Goal: Information Seeking & Learning: Find specific fact

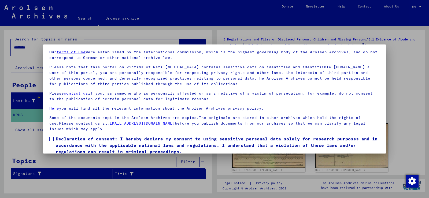
scroll to position [40, 0]
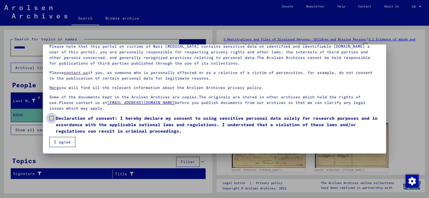
click at [52, 117] on span at bounding box center [51, 118] width 4 height 4
click at [64, 142] on button "I agree" at bounding box center [62, 142] width 26 height 10
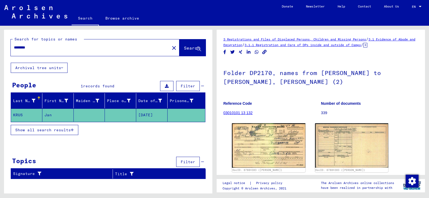
click at [46, 47] on input "********" at bounding box center [90, 48] width 153 height 6
type input "*"
click at [186, 47] on span "Search" at bounding box center [192, 47] width 16 height 5
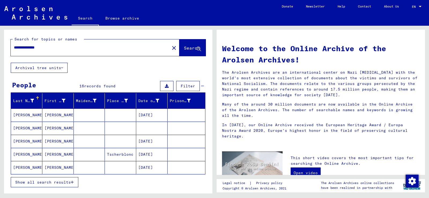
click at [50, 116] on mat-cell "[PERSON_NAME]" at bounding box center [57, 115] width 31 height 13
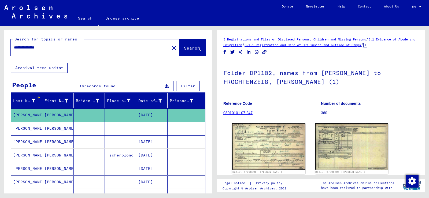
scroll to position [27, 0]
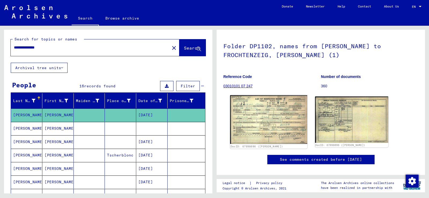
click at [271, 125] on img at bounding box center [268, 119] width 77 height 49
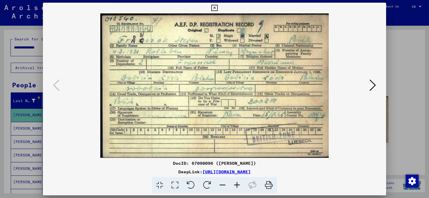
click at [175, 187] on icon at bounding box center [174, 185] width 15 height 16
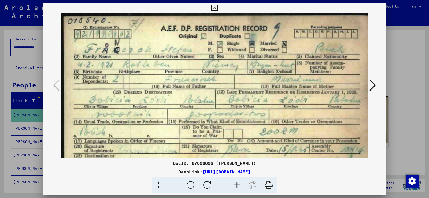
click at [373, 86] on icon at bounding box center [373, 85] width 6 height 13
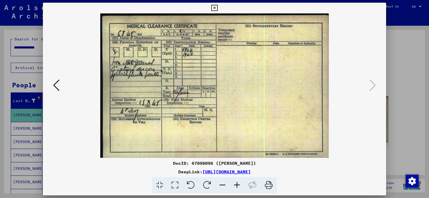
click at [54, 85] on icon at bounding box center [56, 85] width 6 height 13
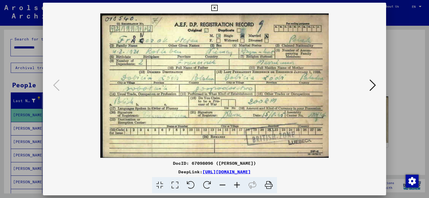
click at [215, 8] on icon at bounding box center [214, 8] width 6 height 6
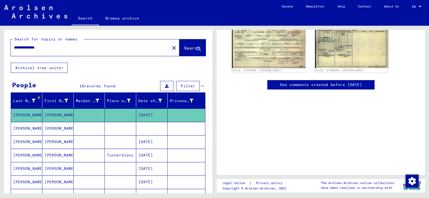
scroll to position [125, 0]
click at [49, 142] on mat-cell "[PERSON_NAME]" at bounding box center [57, 141] width 31 height 13
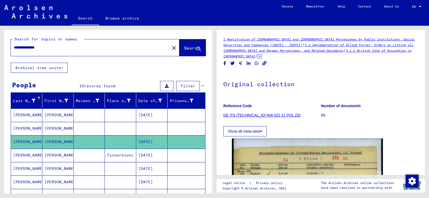
click at [54, 156] on mat-cell "[PERSON_NAME]" at bounding box center [57, 155] width 31 height 13
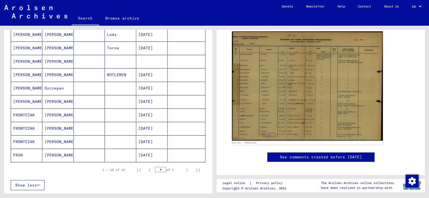
scroll to position [134, 0]
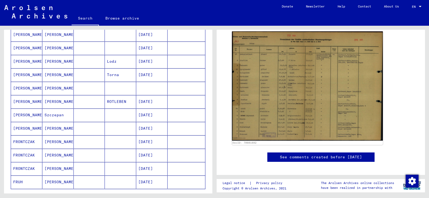
click at [52, 144] on mat-cell "[PERSON_NAME]" at bounding box center [57, 141] width 31 height 13
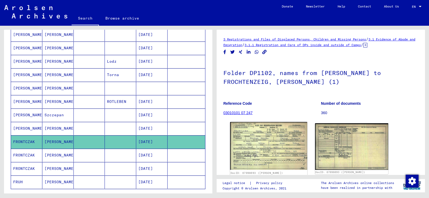
click at [269, 142] on img at bounding box center [268, 146] width 77 height 48
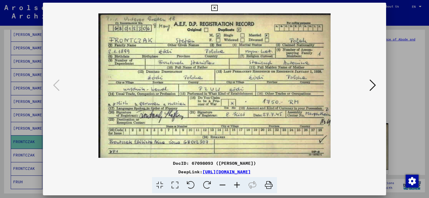
click at [175, 185] on icon at bounding box center [174, 185] width 15 height 16
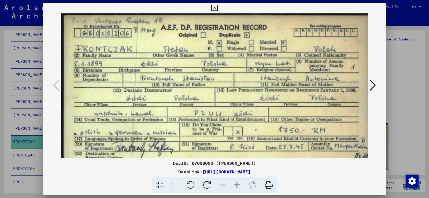
click at [215, 8] on icon at bounding box center [214, 8] width 6 height 6
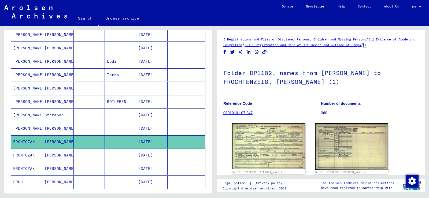
click at [53, 156] on mat-cell "[PERSON_NAME]" at bounding box center [57, 155] width 31 height 13
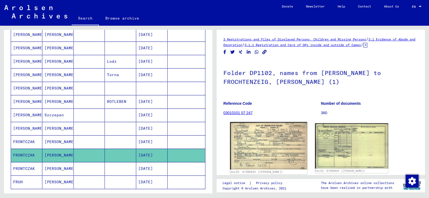
click at [269, 142] on img at bounding box center [268, 146] width 77 height 48
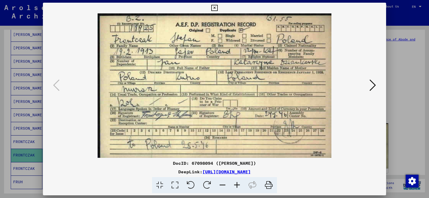
click at [372, 86] on icon at bounding box center [373, 85] width 6 height 13
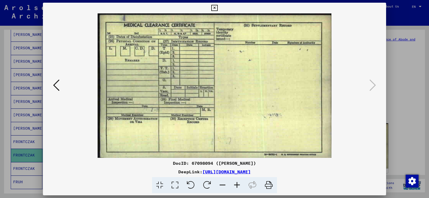
click at [214, 8] on icon at bounding box center [214, 8] width 6 height 6
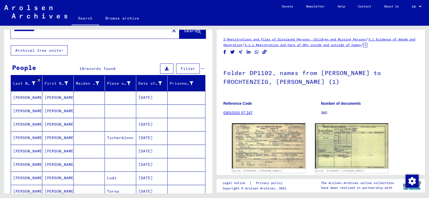
scroll to position [27, 0]
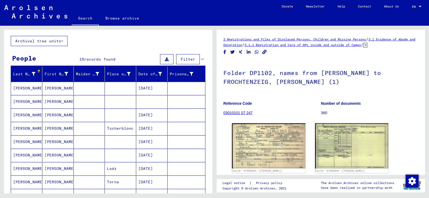
click at [56, 100] on mat-cell "[PERSON_NAME]" at bounding box center [57, 101] width 31 height 13
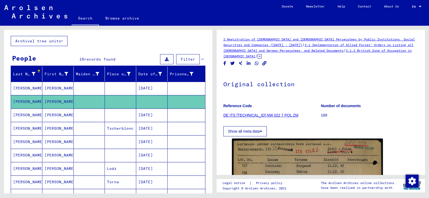
click at [94, 119] on mat-cell at bounding box center [89, 115] width 31 height 13
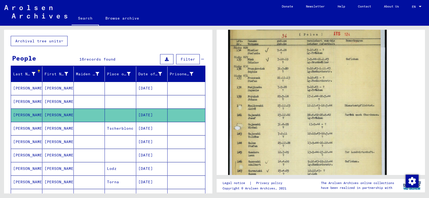
scroll to position [134, 0]
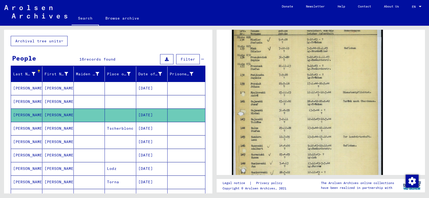
click at [144, 141] on mat-cell "[DATE]" at bounding box center [151, 141] width 31 height 13
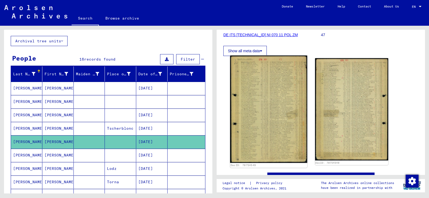
scroll to position [107, 0]
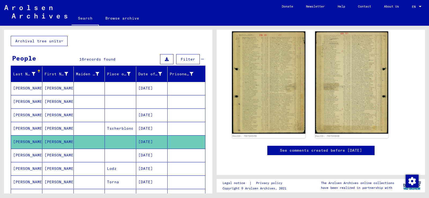
click at [143, 156] on mat-cell "[DATE]" at bounding box center [151, 155] width 31 height 13
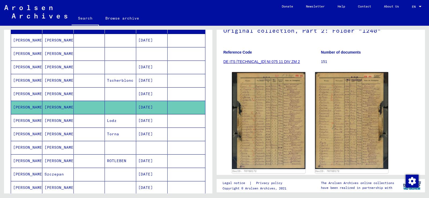
scroll to position [80, 0]
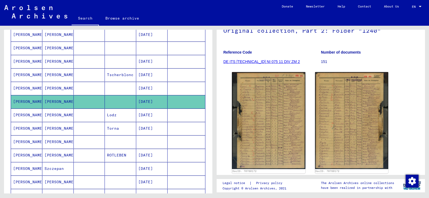
click at [56, 114] on mat-cell "[PERSON_NAME]" at bounding box center [57, 115] width 31 height 13
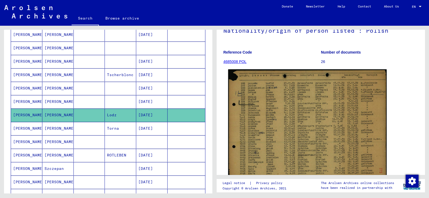
scroll to position [80, 0]
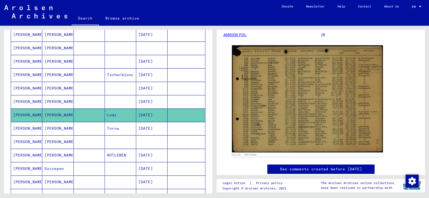
click at [50, 154] on mat-cell "[PERSON_NAME]" at bounding box center [57, 155] width 31 height 13
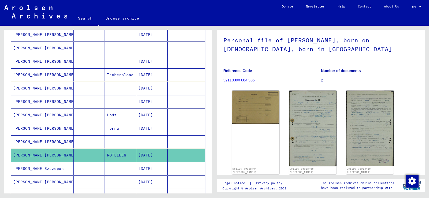
scroll to position [54, 0]
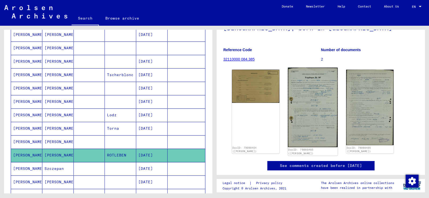
click at [315, 117] on img at bounding box center [313, 108] width 50 height 80
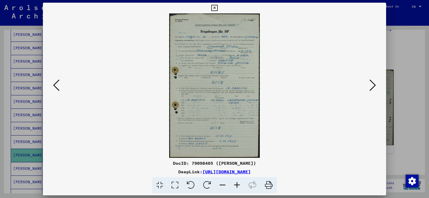
click at [217, 115] on img at bounding box center [214, 85] width 307 height 145
click at [174, 185] on icon at bounding box center [174, 185] width 15 height 16
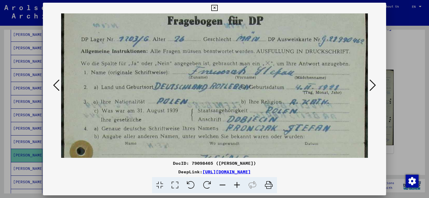
scroll to position [71, 0]
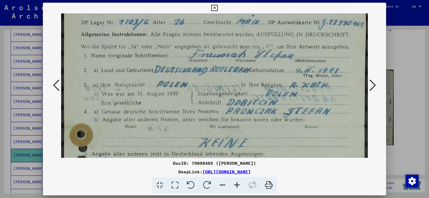
drag, startPoint x: 287, startPoint y: 130, endPoint x: 287, endPoint y: 58, distance: 71.4
click at [287, 58] on img at bounding box center [214, 188] width 307 height 491
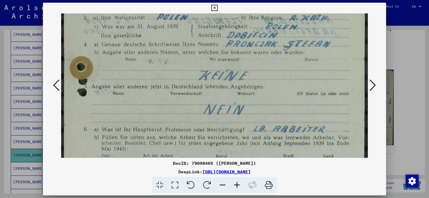
drag, startPoint x: 273, startPoint y: 129, endPoint x: 265, endPoint y: 58, distance: 71.6
click at [265, 59] on img at bounding box center [214, 120] width 307 height 491
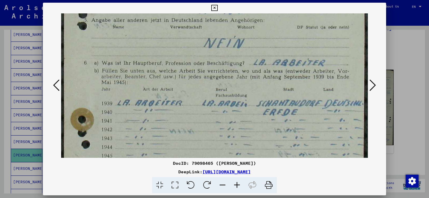
drag, startPoint x: 263, startPoint y: 130, endPoint x: 270, endPoint y: 63, distance: 67.7
click at [267, 65] on img at bounding box center [214, 54] width 307 height 491
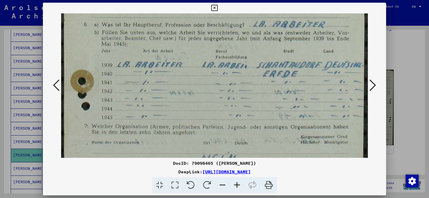
drag, startPoint x: 255, startPoint y: 134, endPoint x: 246, endPoint y: 87, distance: 47.3
click at [248, 93] on img at bounding box center [214, 15] width 307 height 491
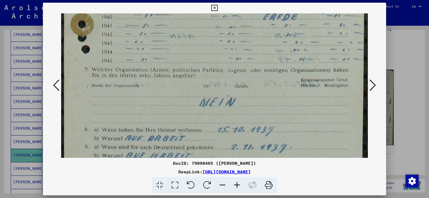
drag, startPoint x: 235, startPoint y: 135, endPoint x: 238, endPoint y: 75, distance: 60.2
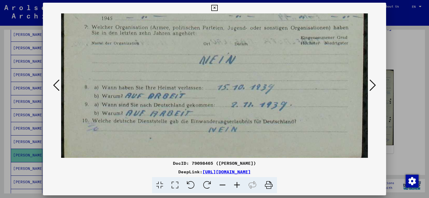
scroll to position [346, 0]
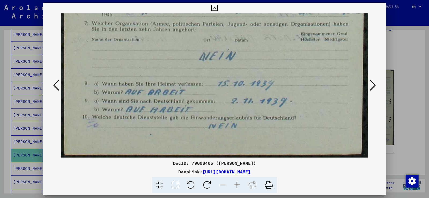
drag, startPoint x: 253, startPoint y: 133, endPoint x: 258, endPoint y: 72, distance: 60.3
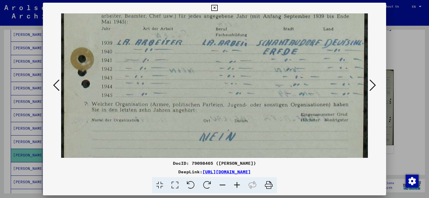
scroll to position [230, 0]
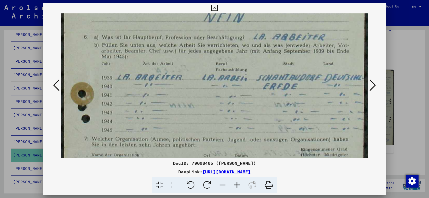
drag, startPoint x: 263, startPoint y: 51, endPoint x: 258, endPoint y: 167, distance: 115.8
click at [261, 167] on div "DocID: 79098465 ([PERSON_NAME]) DeepLink: [URL][DOMAIN_NAME]" at bounding box center [214, 98] width 343 height 191
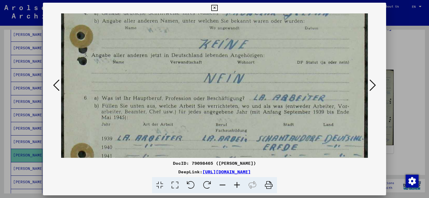
drag, startPoint x: 262, startPoint y: 70, endPoint x: 261, endPoint y: 142, distance: 72.2
click at [261, 137] on img at bounding box center [214, 89] width 307 height 491
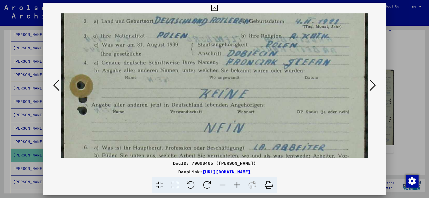
drag, startPoint x: 275, startPoint y: 58, endPoint x: 275, endPoint y: 105, distance: 47.2
click at [275, 103] on img at bounding box center [214, 138] width 307 height 491
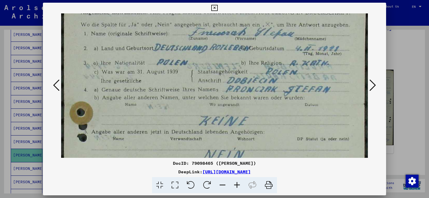
scroll to position [85, 0]
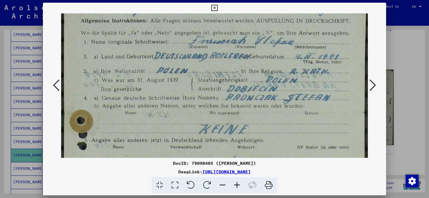
drag, startPoint x: 270, startPoint y: 87, endPoint x: 270, endPoint y: 121, distance: 33.8
click at [270, 121] on img at bounding box center [214, 174] width 307 height 491
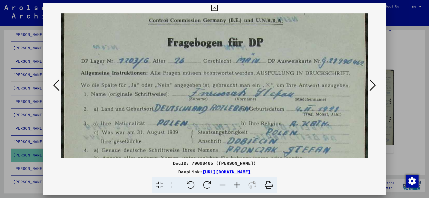
drag, startPoint x: 272, startPoint y: 67, endPoint x: 266, endPoint y: 120, distance: 53.7
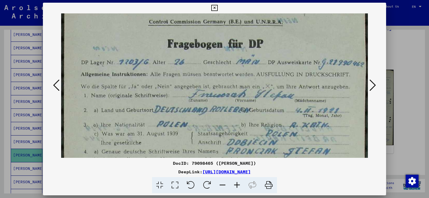
click at [215, 8] on icon at bounding box center [214, 8] width 6 height 6
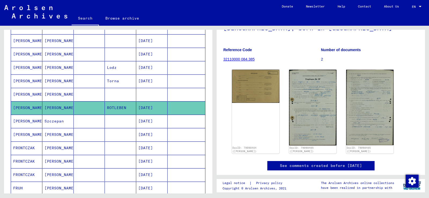
scroll to position [134, 0]
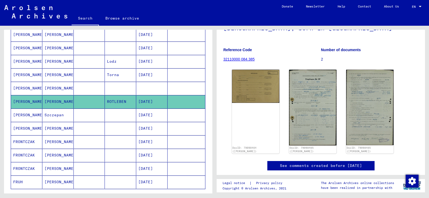
click at [54, 128] on mat-cell "[PERSON_NAME]" at bounding box center [57, 128] width 31 height 13
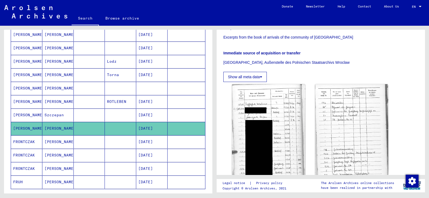
scroll to position [107, 0]
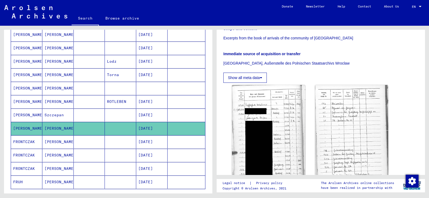
click at [56, 142] on mat-cell "[PERSON_NAME]" at bounding box center [57, 141] width 31 height 13
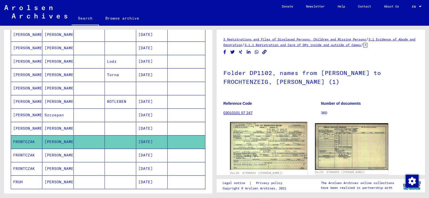
click at [269, 146] on img at bounding box center [268, 146] width 77 height 48
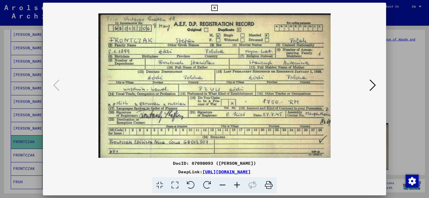
click at [215, 8] on icon at bounding box center [214, 8] width 6 height 6
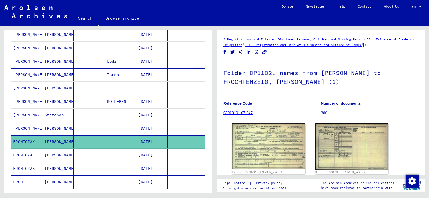
click at [49, 157] on mat-cell "[PERSON_NAME]" at bounding box center [57, 155] width 31 height 13
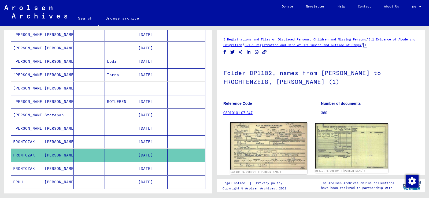
click at [256, 153] on img at bounding box center [268, 146] width 77 height 48
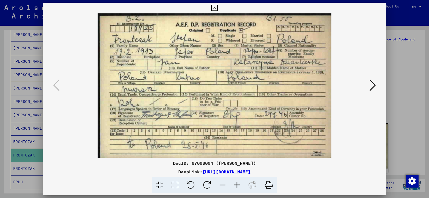
click at [174, 187] on icon at bounding box center [174, 185] width 15 height 16
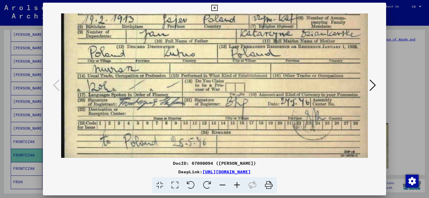
scroll to position [45, 0]
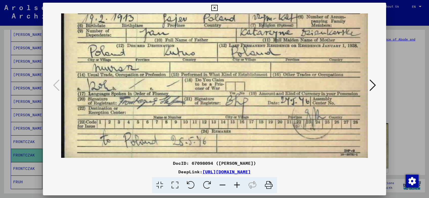
drag, startPoint x: 261, startPoint y: 137, endPoint x: 257, endPoint y: 81, distance: 55.9
click at [257, 81] on img at bounding box center [214, 63] width 307 height 190
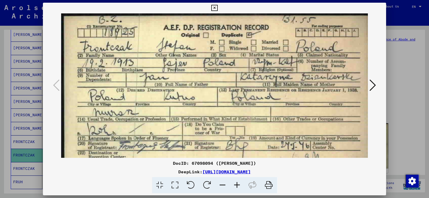
scroll to position [0, 0]
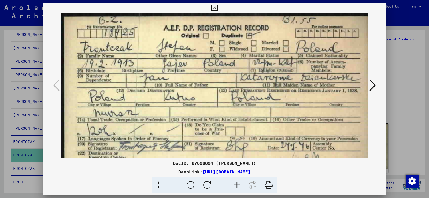
drag, startPoint x: 250, startPoint y: 89, endPoint x: 238, endPoint y: 140, distance: 52.1
click at [238, 140] on img at bounding box center [214, 108] width 307 height 190
drag, startPoint x: 285, startPoint y: 78, endPoint x: 272, endPoint y: 111, distance: 34.7
click at [278, 103] on img at bounding box center [214, 108] width 307 height 190
click at [215, 8] on icon at bounding box center [214, 8] width 6 height 6
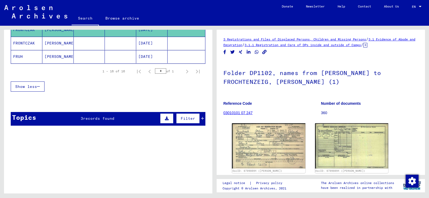
scroll to position [268, 0]
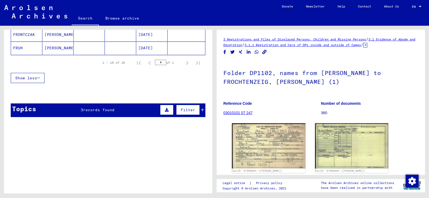
click at [98, 110] on span "records found" at bounding box center [98, 110] width 31 height 5
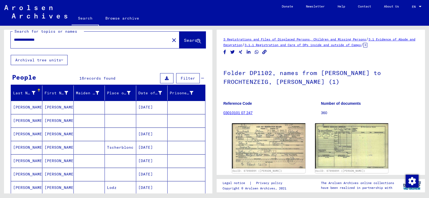
scroll to position [0, 0]
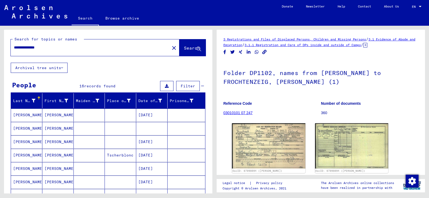
click at [56, 48] on input "**********" at bounding box center [90, 48] width 153 height 6
type input "*"
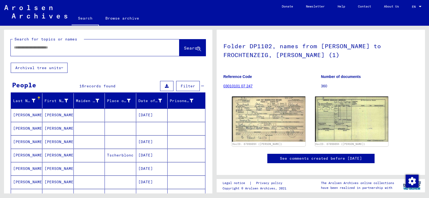
click at [52, 129] on mat-cell "[PERSON_NAME]" at bounding box center [57, 128] width 31 height 13
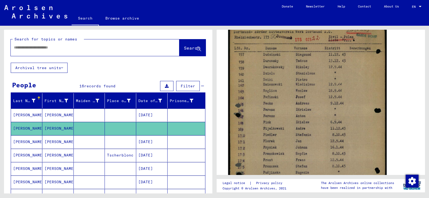
scroll to position [161, 0]
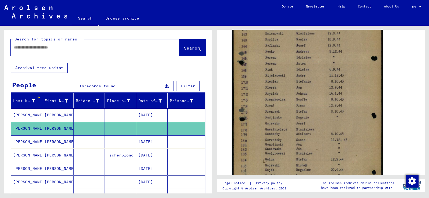
click at [152, 142] on mat-cell "[DATE]" at bounding box center [151, 141] width 31 height 13
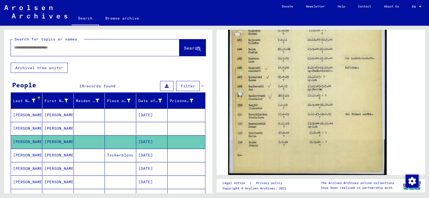
scroll to position [215, 0]
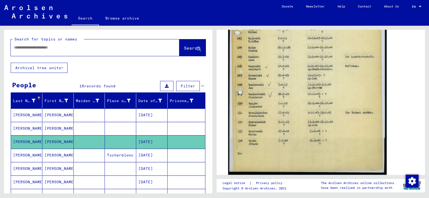
click at [284, 122] on img at bounding box center [307, 46] width 159 height 257
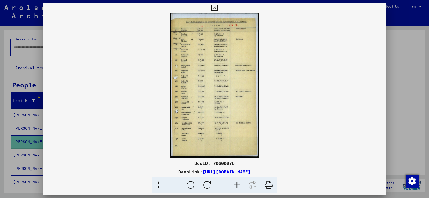
click at [178, 182] on icon at bounding box center [174, 185] width 15 height 16
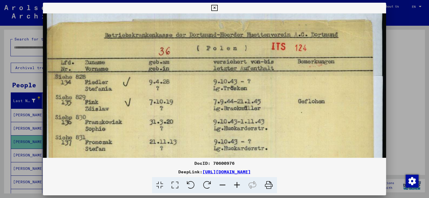
drag, startPoint x: 251, startPoint y: 126, endPoint x: 251, endPoint y: 94, distance: 31.7
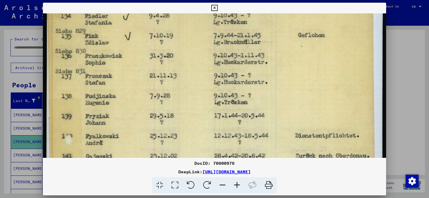
scroll to position [82, 0]
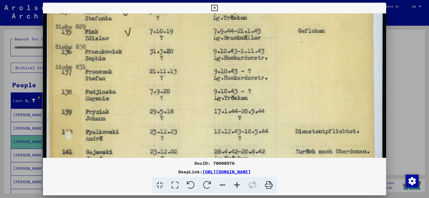
drag, startPoint x: 245, startPoint y: 122, endPoint x: 247, endPoint y: 85, distance: 36.5
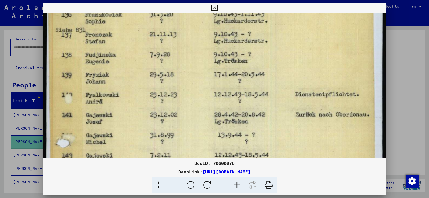
drag, startPoint x: 153, startPoint y: 126, endPoint x: 169, endPoint y: 55, distance: 72.8
click at [168, 59] on img at bounding box center [214, 173] width 343 height 557
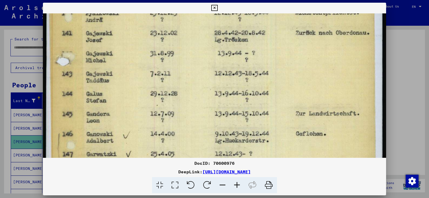
drag, startPoint x: 157, startPoint y: 100, endPoint x: 166, endPoint y: 35, distance: 66.4
click at [166, 37] on img at bounding box center [214, 91] width 343 height 557
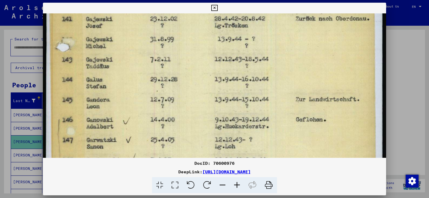
click at [215, 8] on icon at bounding box center [214, 8] width 6 height 6
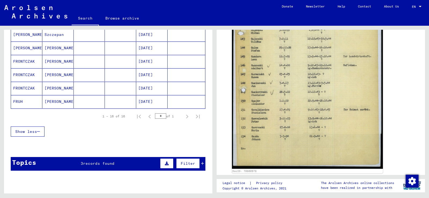
scroll to position [188, 0]
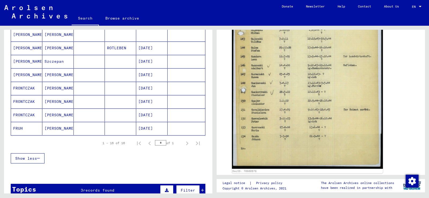
click at [151, 101] on mat-cell "[DATE]" at bounding box center [151, 101] width 31 height 13
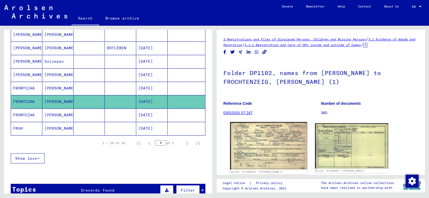
click at [261, 142] on img at bounding box center [268, 146] width 77 height 48
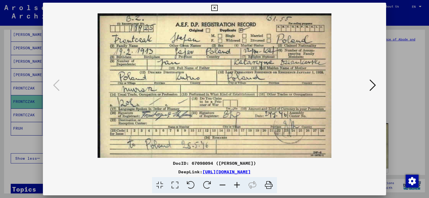
click at [374, 85] on icon at bounding box center [373, 85] width 6 height 13
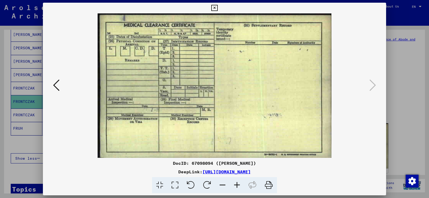
click at [215, 7] on icon at bounding box center [214, 8] width 6 height 6
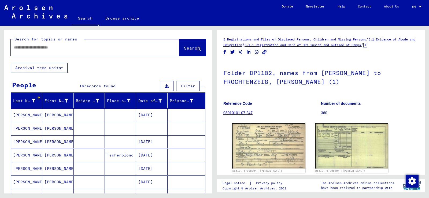
click at [75, 47] on input "text" at bounding box center [90, 48] width 153 height 6
click at [184, 49] on span "Search" at bounding box center [192, 47] width 16 height 5
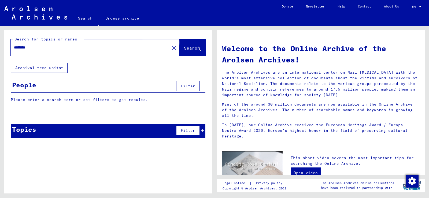
click at [184, 49] on span "Search" at bounding box center [192, 47] width 16 height 5
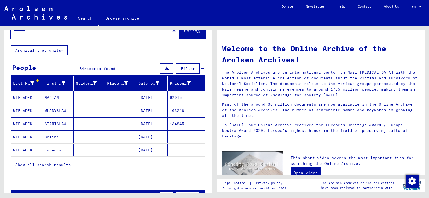
scroll to position [27, 0]
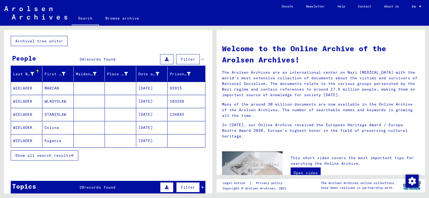
click at [144, 88] on mat-cell "[DATE]" at bounding box center [151, 88] width 31 height 13
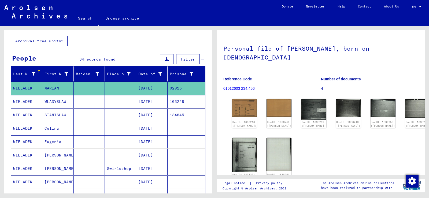
scroll to position [27, 0]
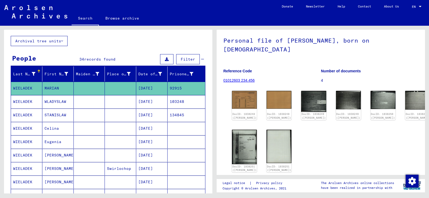
click at [146, 101] on mat-cell "[DATE]" at bounding box center [151, 101] width 31 height 13
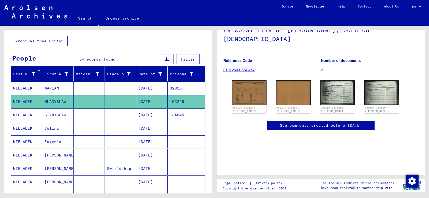
scroll to position [54, 0]
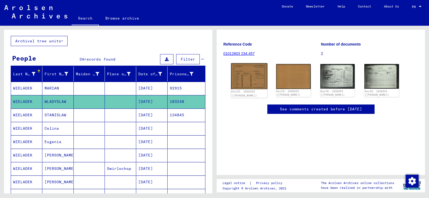
click at [245, 83] on img at bounding box center [249, 76] width 36 height 26
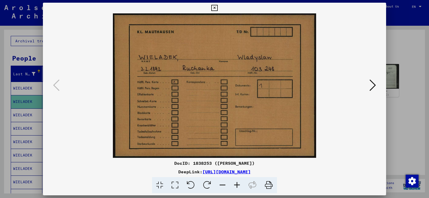
click at [374, 84] on icon at bounding box center [373, 85] width 6 height 13
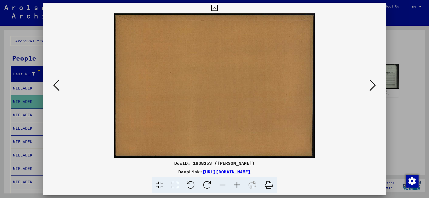
click at [374, 84] on icon at bounding box center [373, 85] width 6 height 13
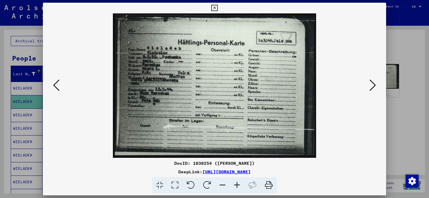
click at [371, 83] on icon at bounding box center [373, 85] width 6 height 13
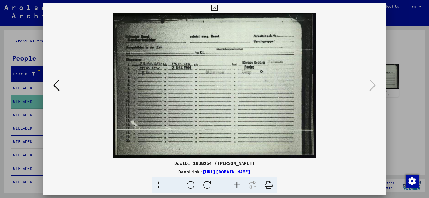
click at [54, 85] on icon at bounding box center [56, 85] width 6 height 13
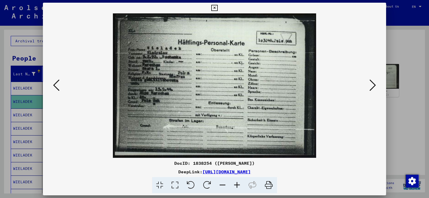
click at [177, 185] on icon at bounding box center [174, 185] width 15 height 16
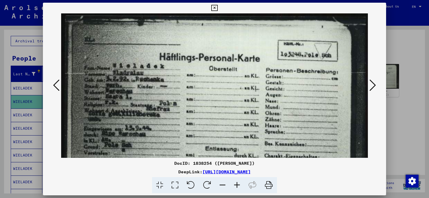
click at [214, 7] on icon at bounding box center [214, 8] width 6 height 6
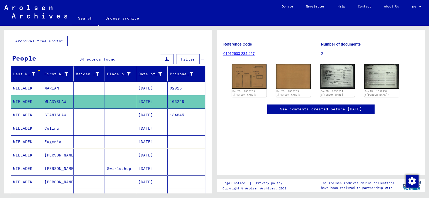
click at [148, 116] on mat-cell "[DATE]" at bounding box center [151, 115] width 31 height 13
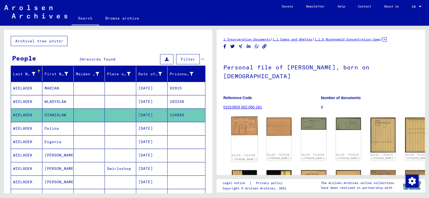
click at [244, 127] on img at bounding box center [245, 126] width 26 height 19
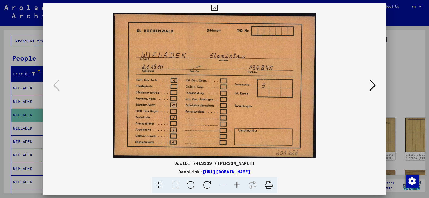
click at [374, 86] on icon at bounding box center [373, 85] width 6 height 13
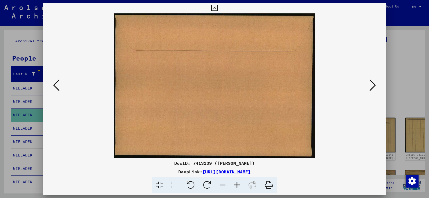
click at [373, 86] on icon at bounding box center [373, 85] width 6 height 13
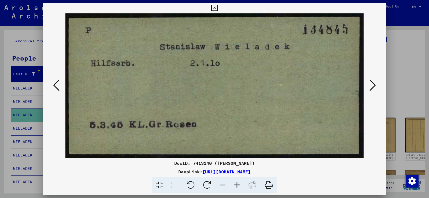
click at [374, 84] on icon at bounding box center [373, 85] width 6 height 13
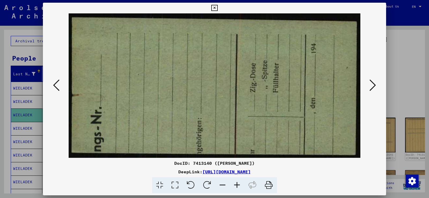
click at [374, 84] on icon at bounding box center [373, 85] width 6 height 13
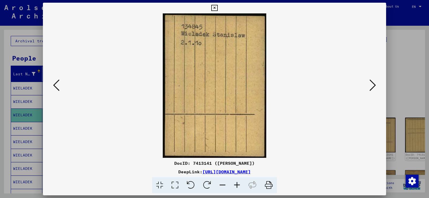
click at [374, 84] on icon at bounding box center [373, 85] width 6 height 13
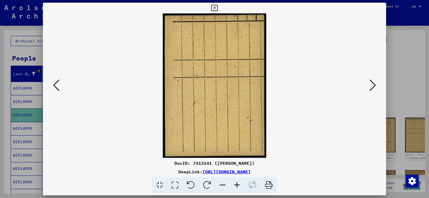
click at [373, 84] on icon at bounding box center [373, 85] width 6 height 13
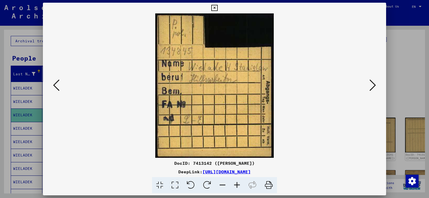
click at [373, 83] on icon at bounding box center [373, 85] width 6 height 13
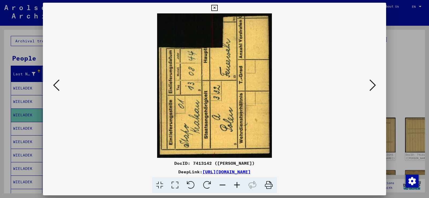
click at [372, 83] on icon at bounding box center [373, 85] width 6 height 13
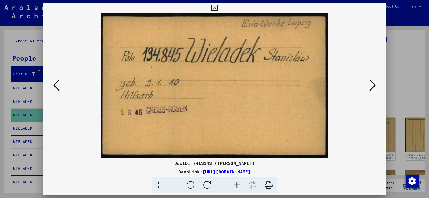
click at [372, 83] on icon at bounding box center [373, 85] width 6 height 13
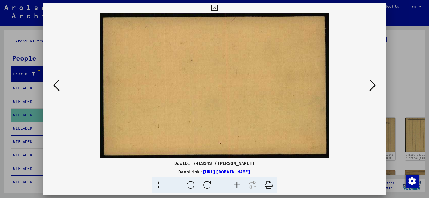
click at [372, 83] on icon at bounding box center [373, 85] width 6 height 13
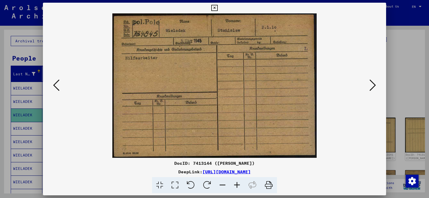
click at [372, 83] on icon at bounding box center [373, 85] width 6 height 13
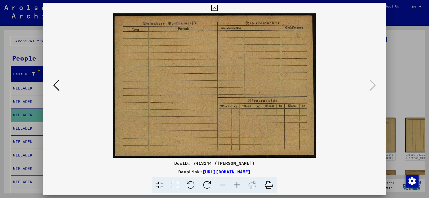
click at [214, 8] on icon at bounding box center [214, 8] width 6 height 6
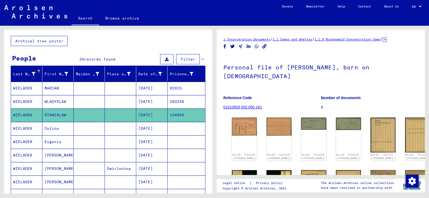
click at [58, 129] on mat-cell "Celina" at bounding box center [57, 128] width 31 height 13
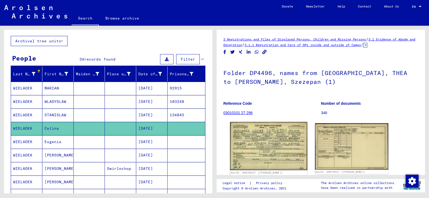
click at [267, 150] on img at bounding box center [268, 146] width 77 height 48
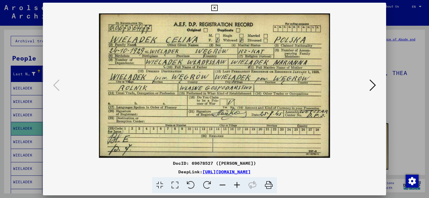
click at [373, 84] on icon at bounding box center [373, 85] width 6 height 13
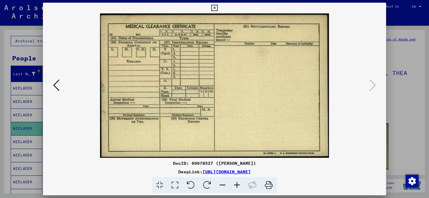
click at [215, 7] on icon at bounding box center [214, 8] width 6 height 6
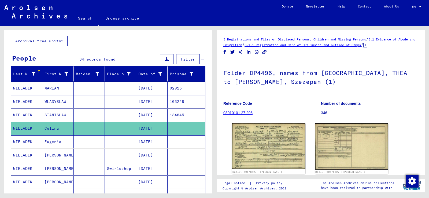
click at [53, 142] on mat-cell "Eugenia" at bounding box center [57, 141] width 31 height 13
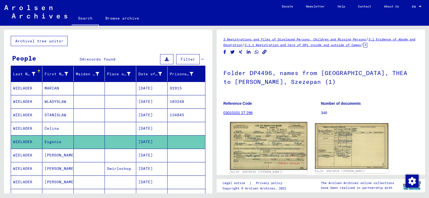
click at [268, 141] on img at bounding box center [268, 146] width 77 height 48
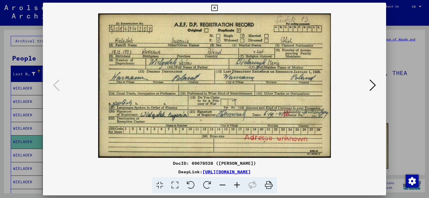
click at [214, 7] on icon at bounding box center [214, 8] width 6 height 6
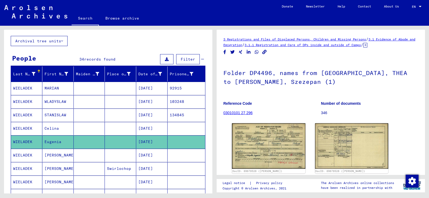
click at [54, 157] on mat-cell "[PERSON_NAME]" at bounding box center [57, 155] width 31 height 13
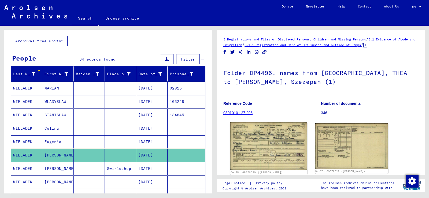
click at [261, 154] on img at bounding box center [268, 146] width 77 height 48
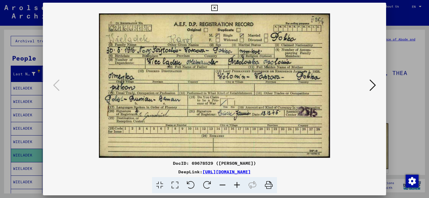
click at [216, 6] on icon at bounding box center [214, 8] width 6 height 6
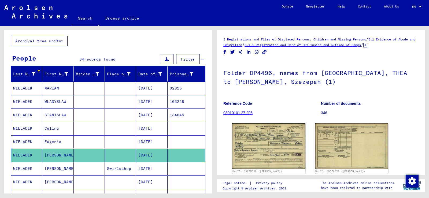
click at [51, 170] on mat-cell "[PERSON_NAME]" at bounding box center [57, 168] width 31 height 13
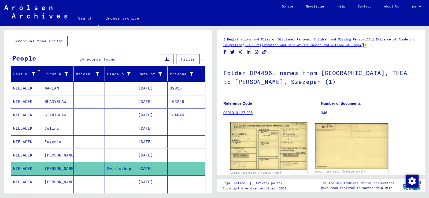
click at [271, 157] on img at bounding box center [268, 146] width 77 height 48
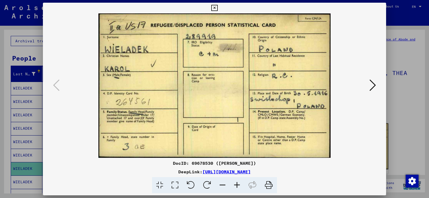
click at [215, 8] on icon at bounding box center [214, 8] width 6 height 6
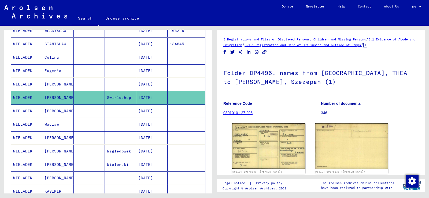
scroll to position [107, 0]
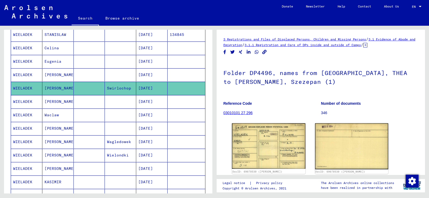
click at [50, 115] on mat-cell "Waclaw" at bounding box center [57, 115] width 31 height 13
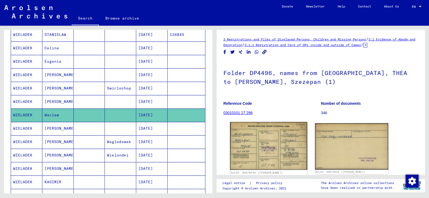
click at [266, 152] on img at bounding box center [268, 146] width 77 height 48
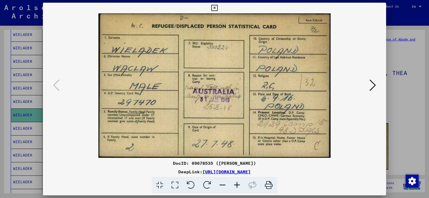
click at [214, 9] on icon at bounding box center [214, 8] width 6 height 6
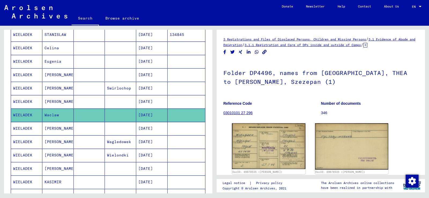
click at [56, 129] on mat-cell "[PERSON_NAME]" at bounding box center [57, 128] width 31 height 13
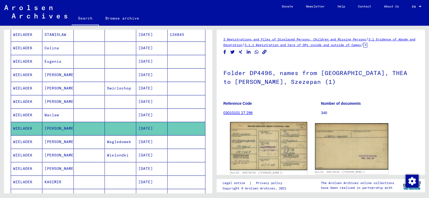
click at [266, 147] on img at bounding box center [268, 146] width 77 height 48
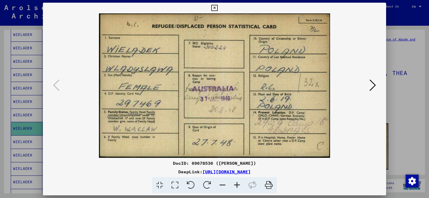
click at [216, 7] on icon at bounding box center [214, 8] width 6 height 6
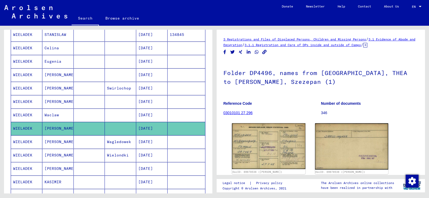
click at [54, 141] on mat-cell "[PERSON_NAME]" at bounding box center [57, 141] width 31 height 13
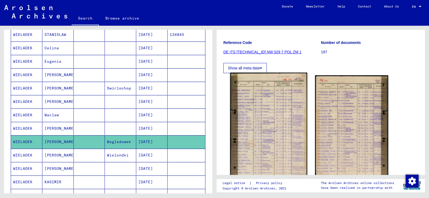
scroll to position [80, 0]
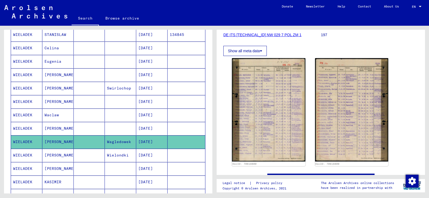
click at [52, 156] on mat-cell "[PERSON_NAME]" at bounding box center [57, 155] width 31 height 13
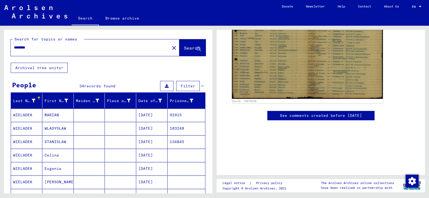
click at [48, 47] on input "********" at bounding box center [90, 48] width 153 height 6
type input "*"
click at [184, 50] on span "Search" at bounding box center [192, 47] width 16 height 5
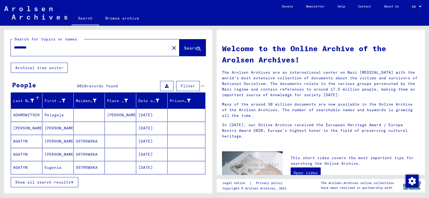
click at [45, 48] on input "*********" at bounding box center [88, 48] width 149 height 6
type input "*"
type input "*******"
click at [184, 48] on span "Search" at bounding box center [192, 47] width 16 height 5
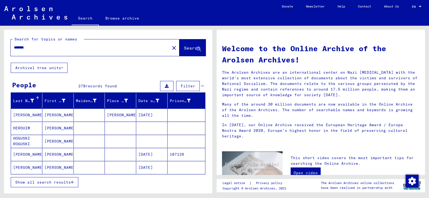
click at [55, 166] on mat-cell "[PERSON_NAME]" at bounding box center [57, 167] width 31 height 13
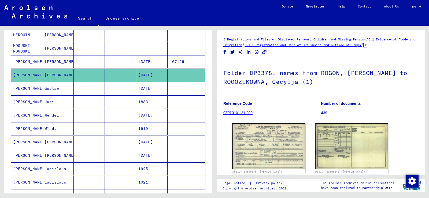
scroll to position [54, 0]
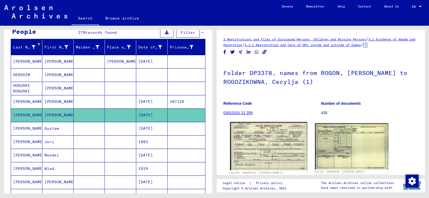
click at [267, 144] on img at bounding box center [268, 146] width 77 height 48
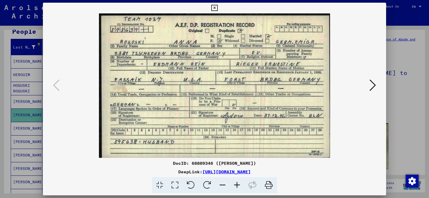
click at [214, 8] on icon at bounding box center [214, 8] width 6 height 6
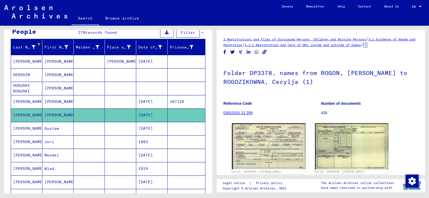
scroll to position [27, 0]
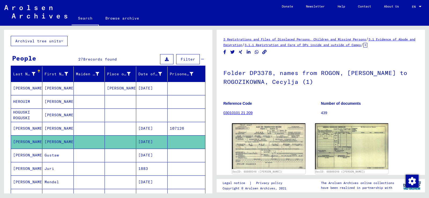
click at [56, 115] on mat-cell "[PERSON_NAME]" at bounding box center [57, 115] width 31 height 13
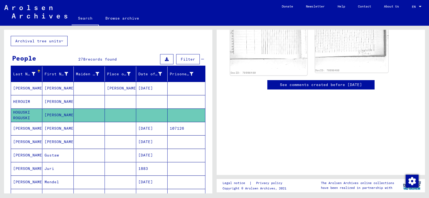
scroll to position [257, 0]
click at [57, 101] on mat-cell "[PERSON_NAME]" at bounding box center [57, 101] width 31 height 13
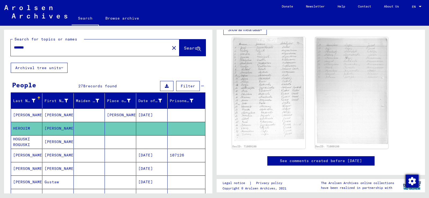
click at [412, 180] on img "button" at bounding box center [412, 181] width 13 height 13
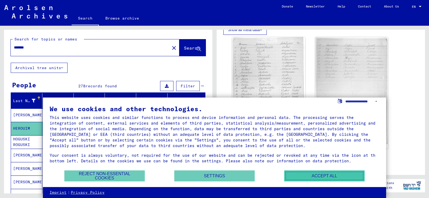
click at [324, 176] on button "Accept all" at bounding box center [324, 176] width 80 height 11
